Goal: Navigation & Orientation: Find specific page/section

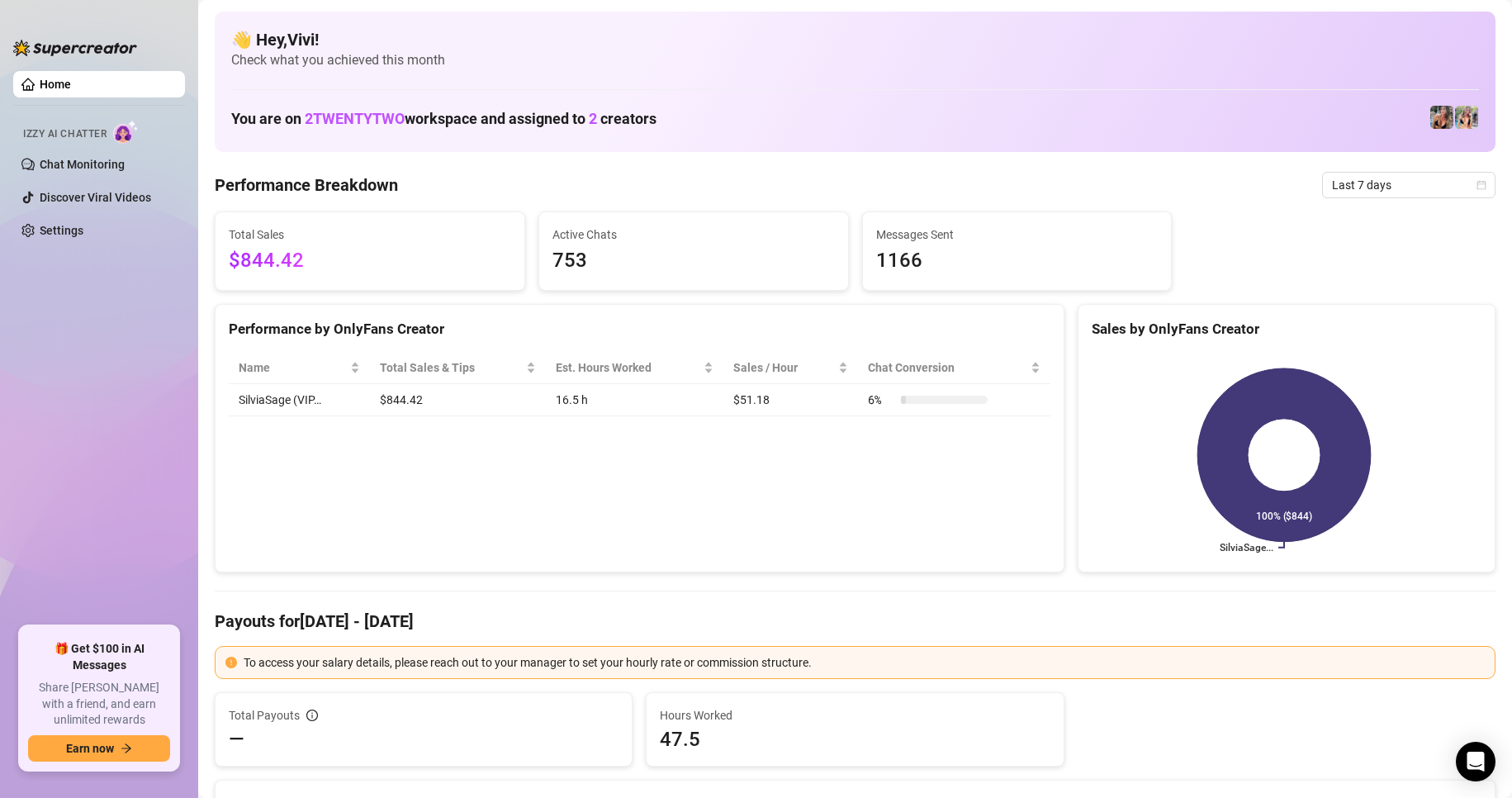
click at [67, 89] on link "Home" at bounding box center [55, 84] width 32 height 13
click at [1431, 128] on img at bounding box center [1442, 117] width 23 height 23
click at [1457, 122] on img at bounding box center [1467, 117] width 23 height 23
